Goal: Task Accomplishment & Management: Manage account settings

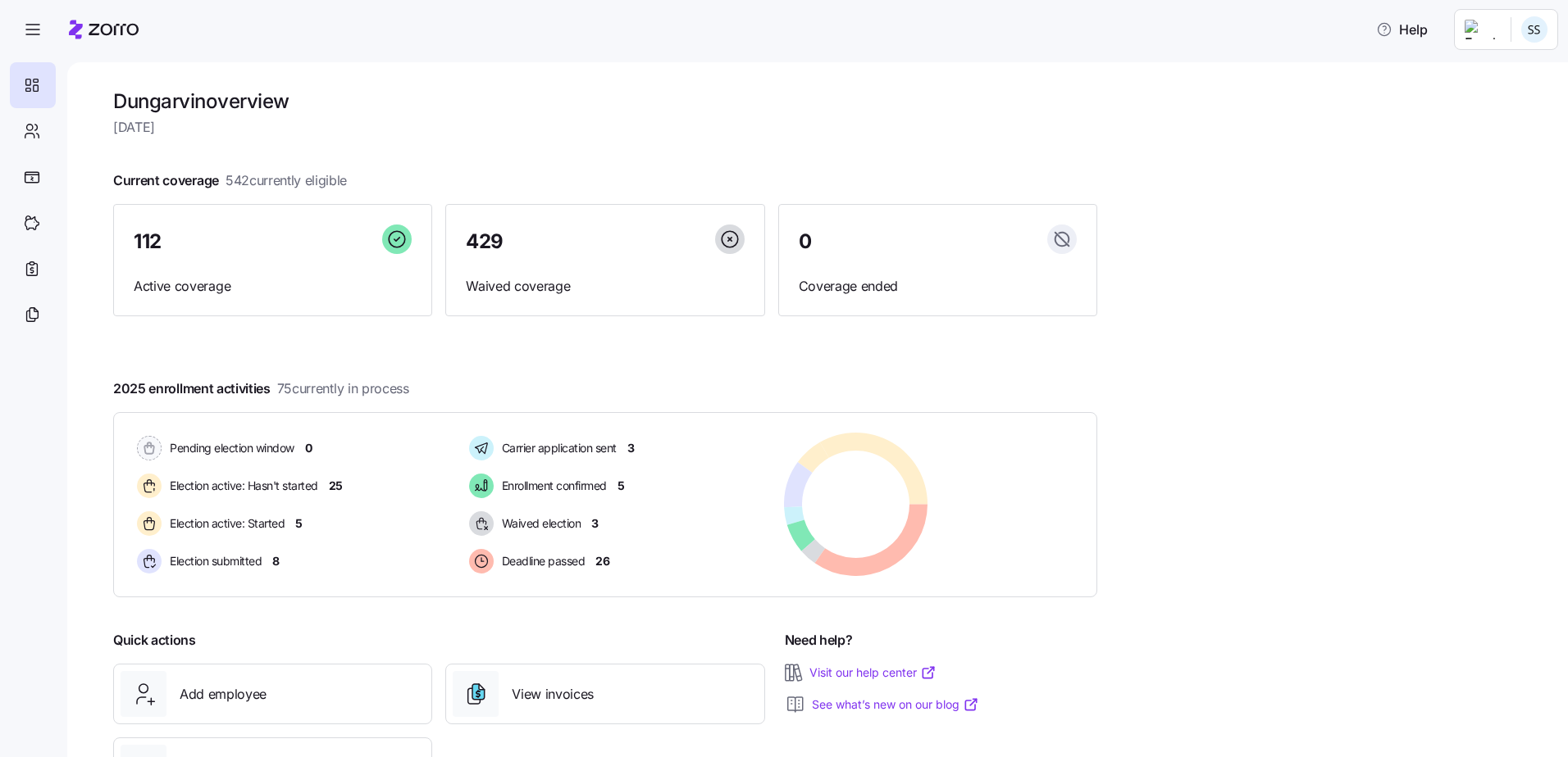
click at [92, 24] on icon at bounding box center [114, 30] width 50 height 11
click at [114, 25] on icon at bounding box center [103, 29] width 70 height 20
click at [19, 143] on div at bounding box center [33, 130] width 46 height 46
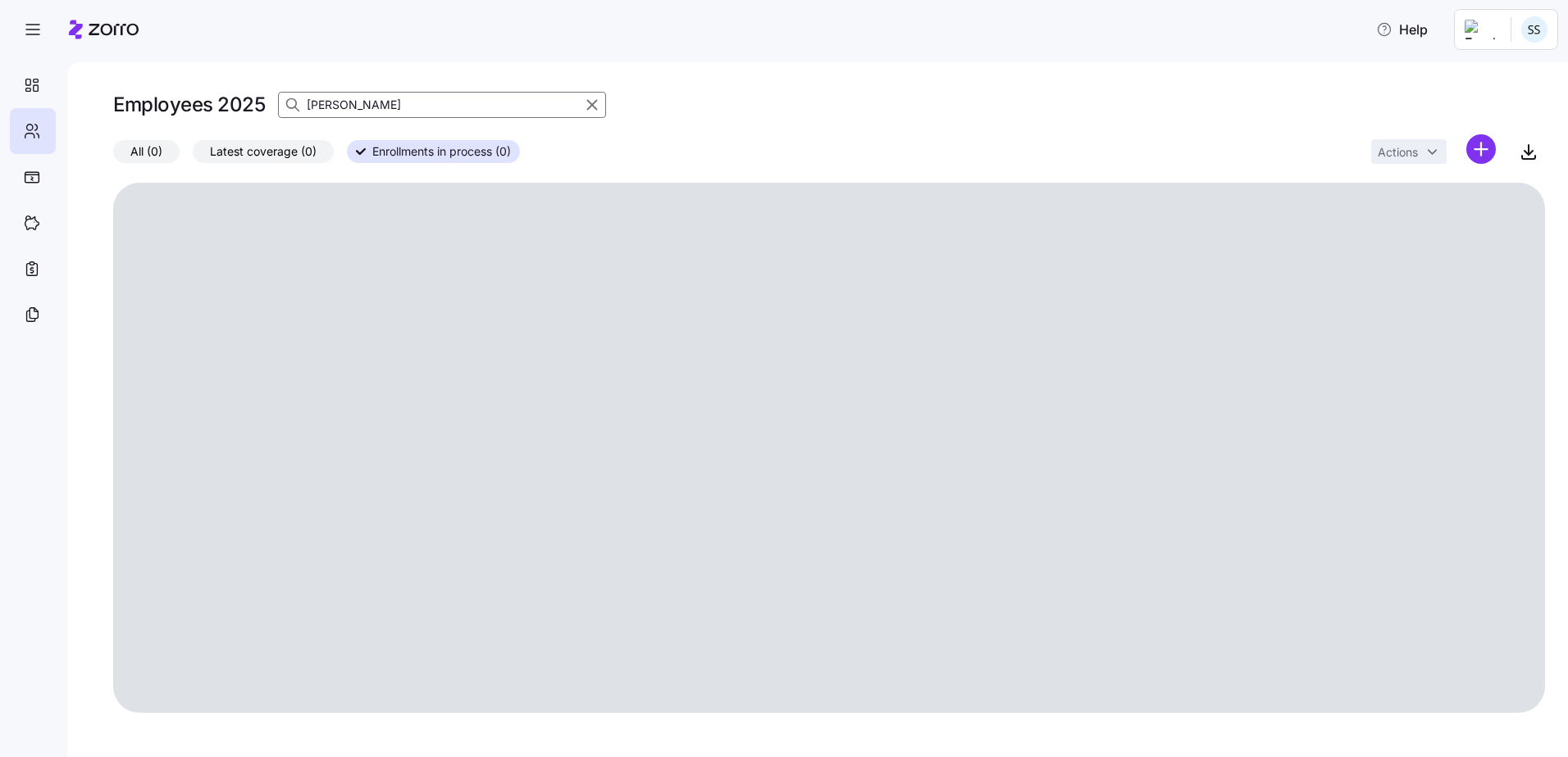
click at [355, 104] on input "[PERSON_NAME]" at bounding box center [442, 105] width 328 height 26
click at [79, 82] on div "Employees 2025 [PERSON_NAME] All (0) Latest coverage (0) Enrollments in process…" at bounding box center [817, 409] width 1501 height 695
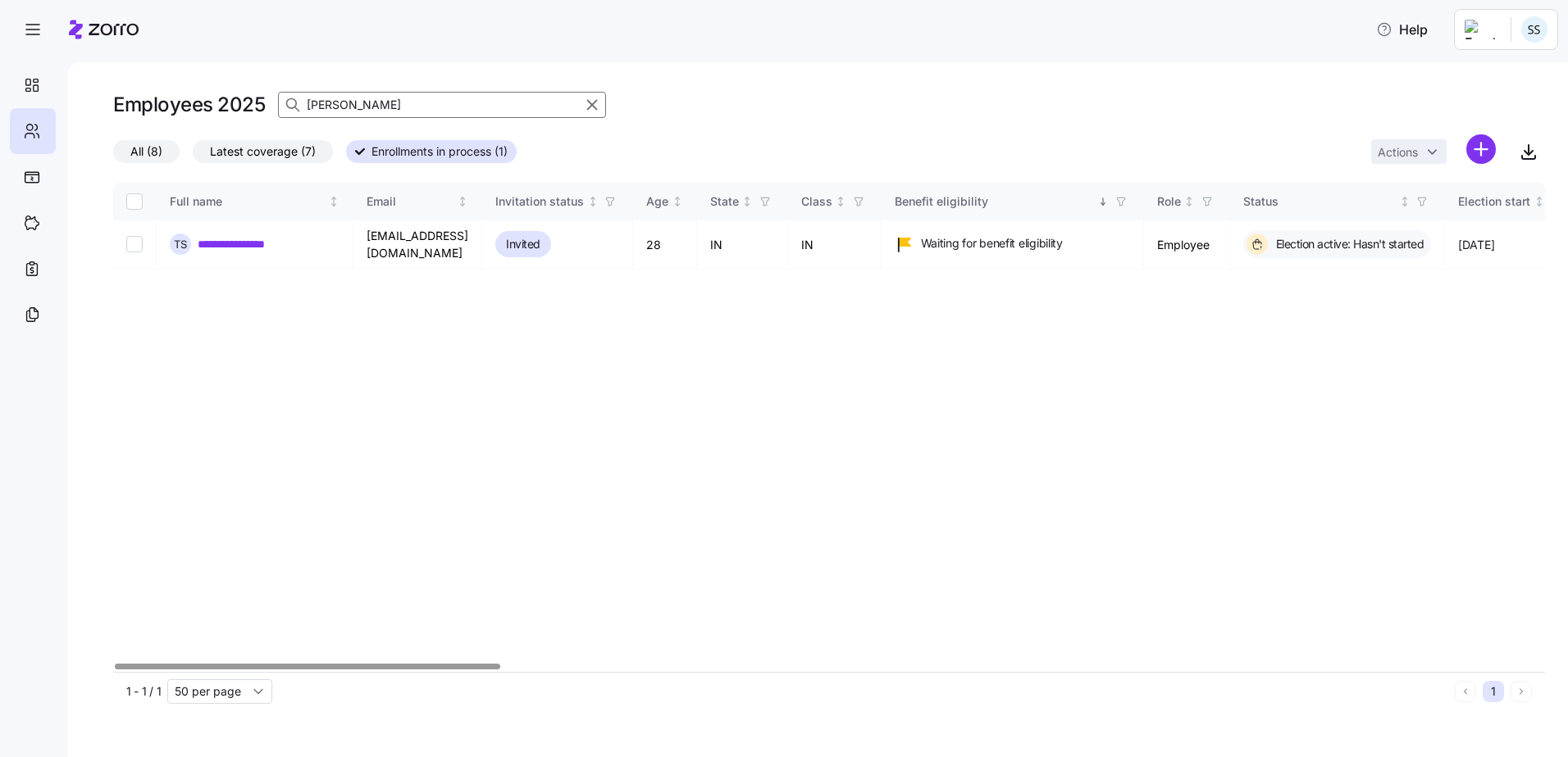
drag, startPoint x: 158, startPoint y: 60, endPoint x: -279, endPoint y: 56, distance: 437.0
click at [0, 56] on html "**********" at bounding box center [784, 374] width 1568 height 748
type input "[PERSON_NAME]"
click at [328, 100] on input "[PERSON_NAME]" at bounding box center [442, 105] width 328 height 26
drag, startPoint x: 347, startPoint y: 101, endPoint x: 24, endPoint y: 56, distance: 326.1
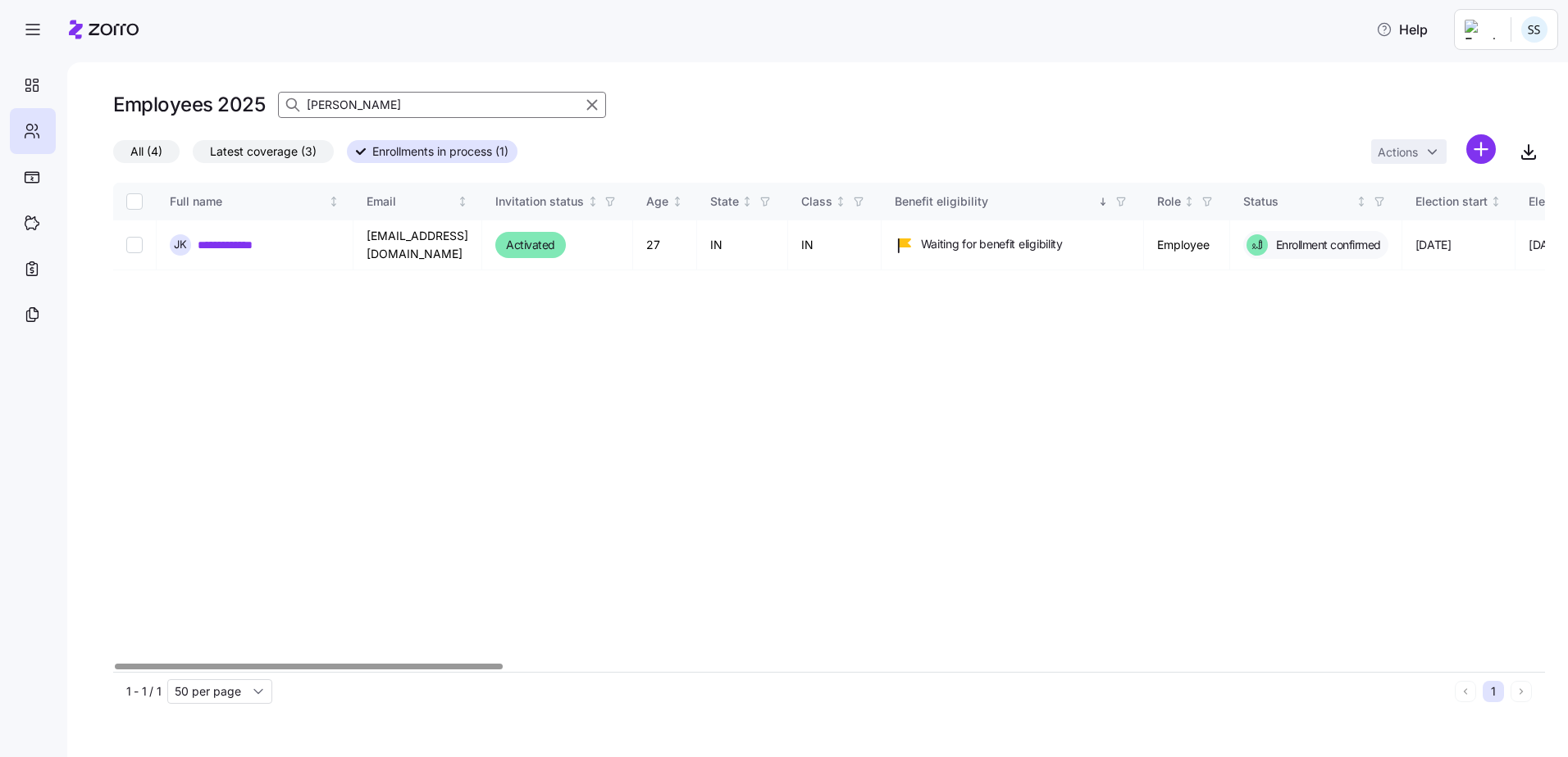
click at [62, 63] on div "**********" at bounding box center [784, 374] width 1568 height 748
type input "\"
type input "Clowie"
click at [218, 237] on link "**********" at bounding box center [231, 246] width 67 height 17
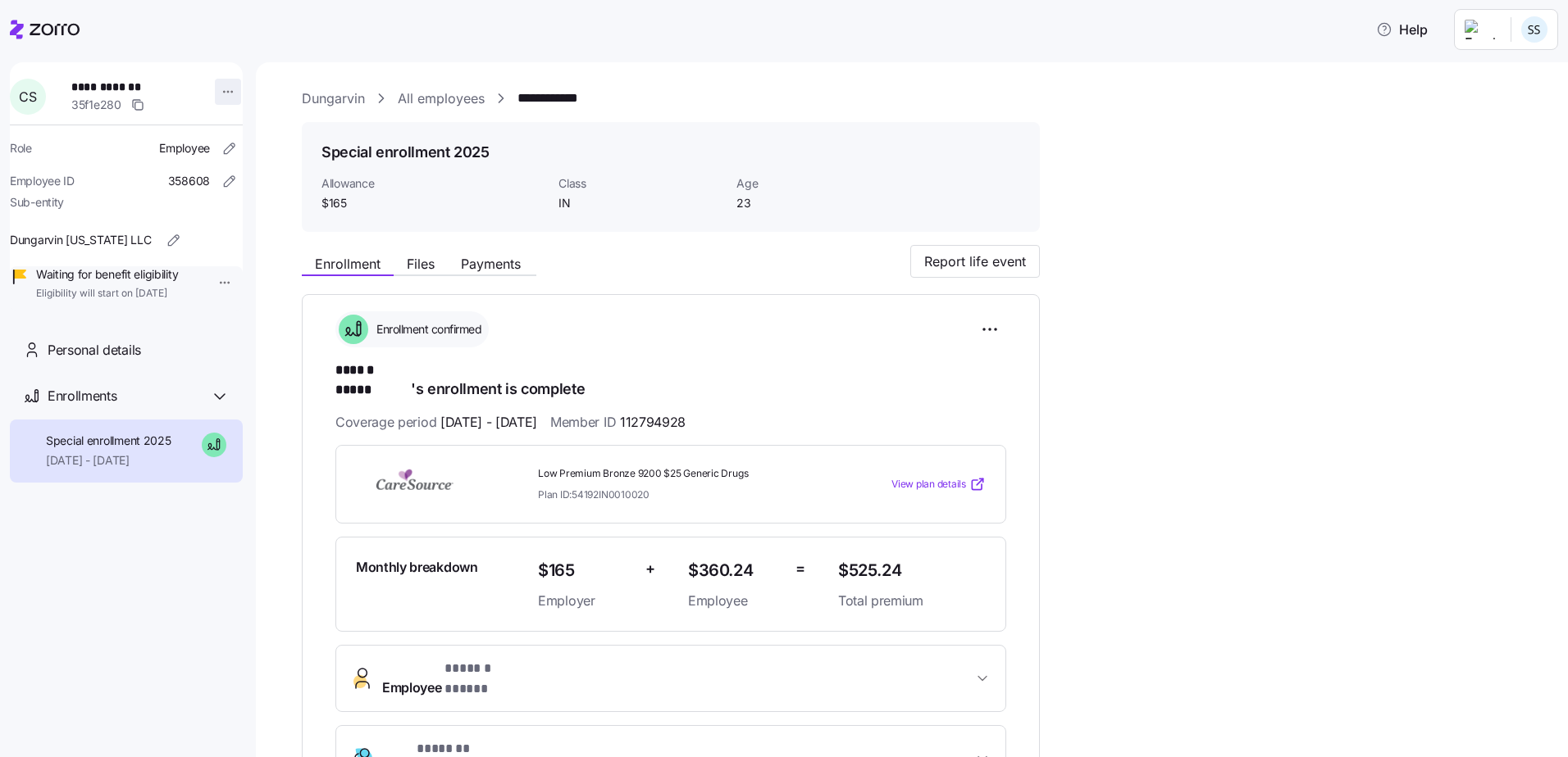
click at [213, 95] on html "**********" at bounding box center [784, 374] width 1568 height 748
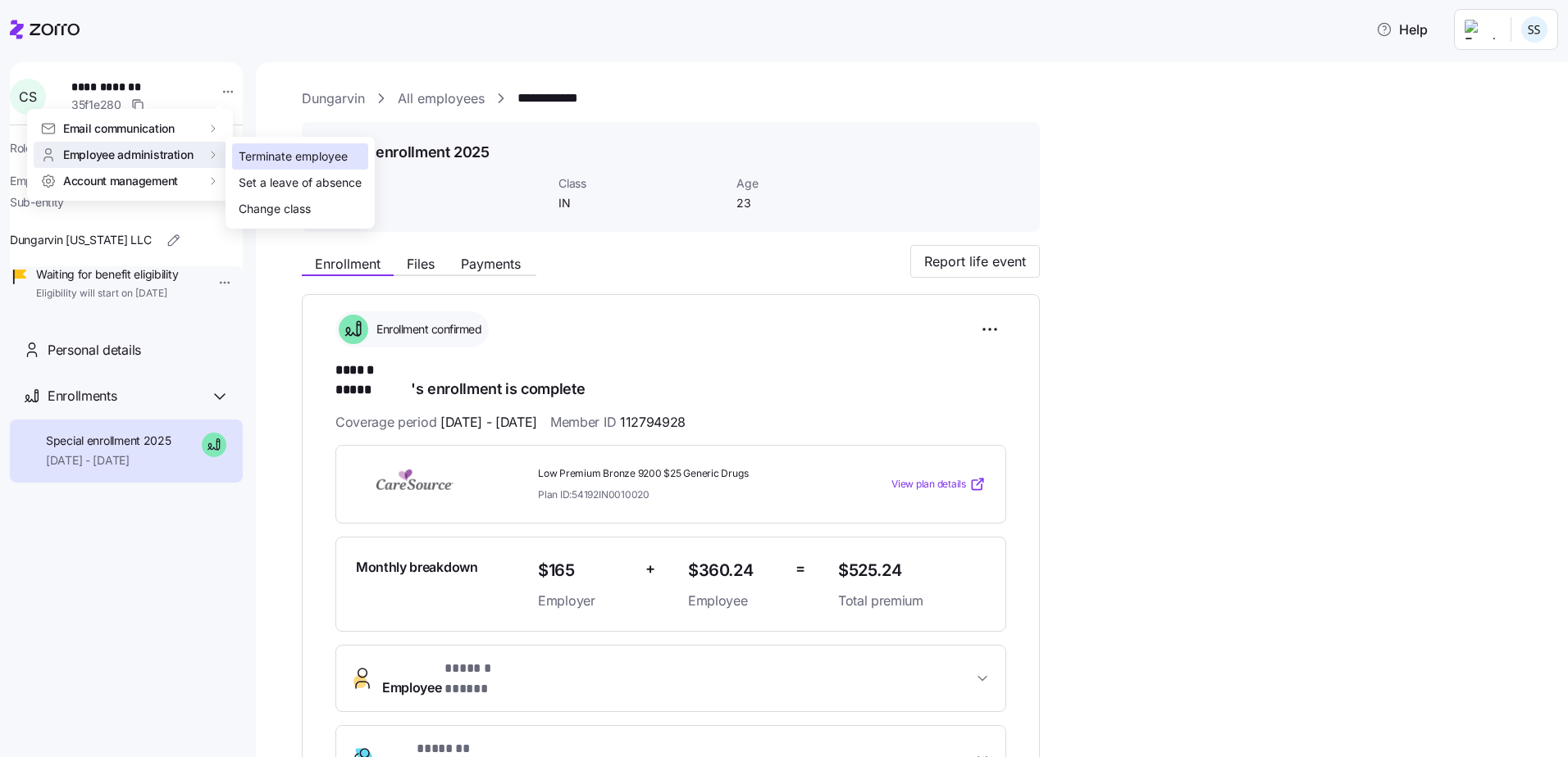
click at [233, 163] on div "Terminate employee" at bounding box center [300, 156] width 136 height 26
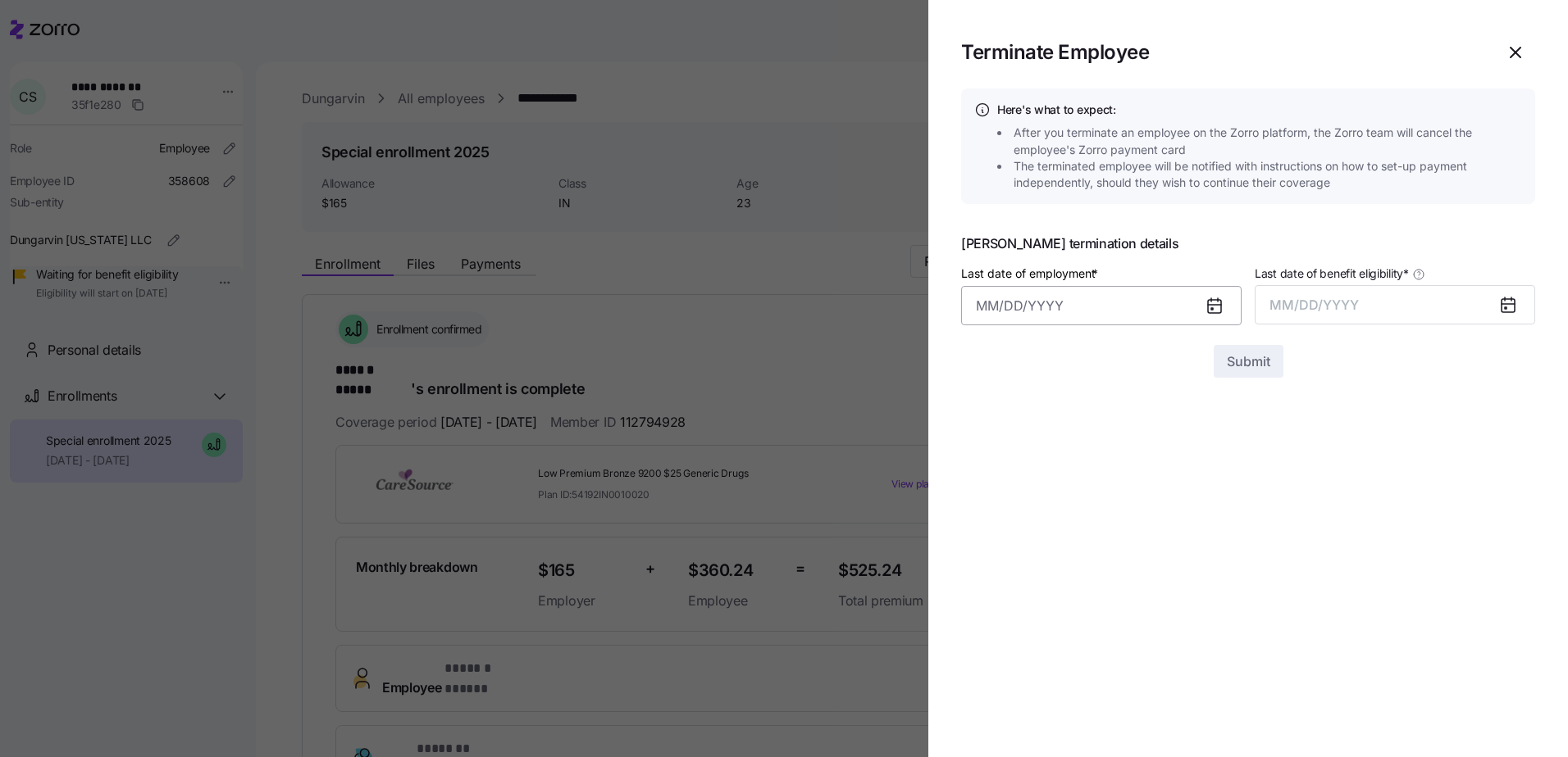
click at [1039, 315] on input "Last date of employment *" at bounding box center [1101, 306] width 280 height 39
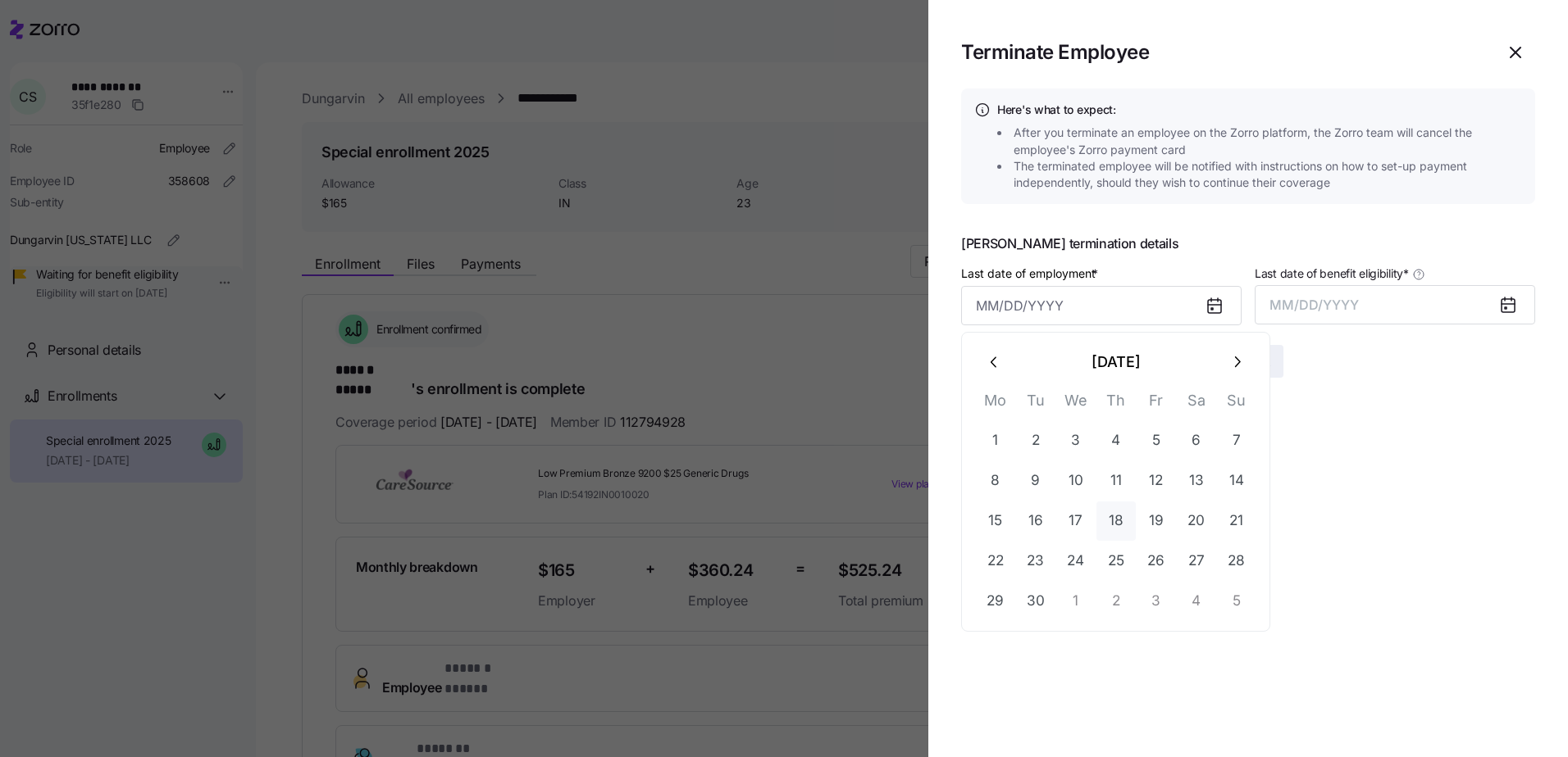
click at [1116, 518] on button "18" at bounding box center [1116, 521] width 39 height 39
type input "[DATE]"
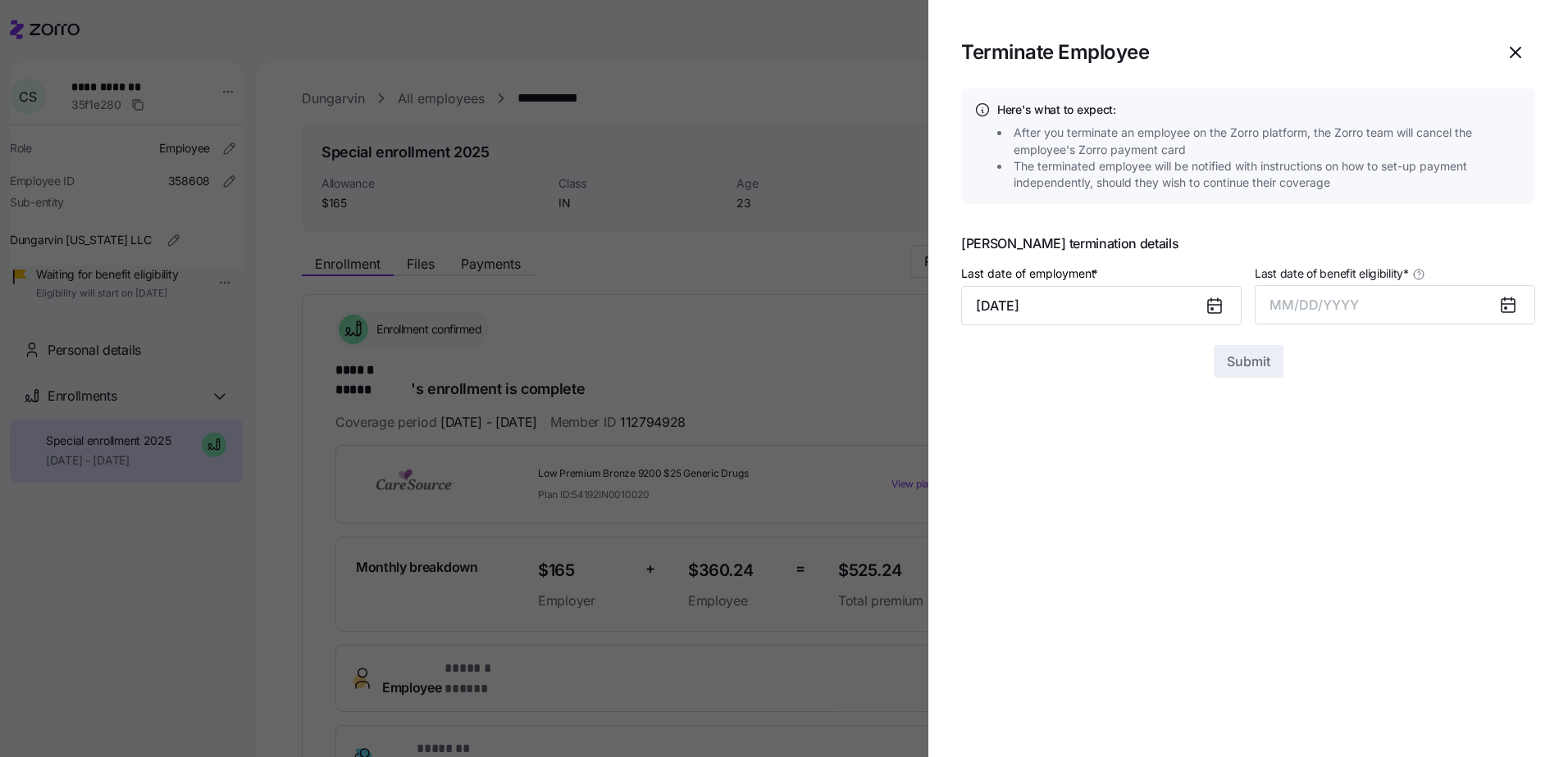
click at [1517, 288] on div at bounding box center [1514, 305] width 39 height 38
click at [1501, 307] on icon at bounding box center [1508, 306] width 13 height 13
click at [1335, 304] on span "MM/DD/YYYY" at bounding box center [1314, 305] width 89 height 17
click at [1511, 487] on button "Sep" at bounding box center [1503, 488] width 93 height 39
click at [1251, 363] on span "Submit" at bounding box center [1248, 361] width 44 height 20
